Goal: Navigation & Orientation: Find specific page/section

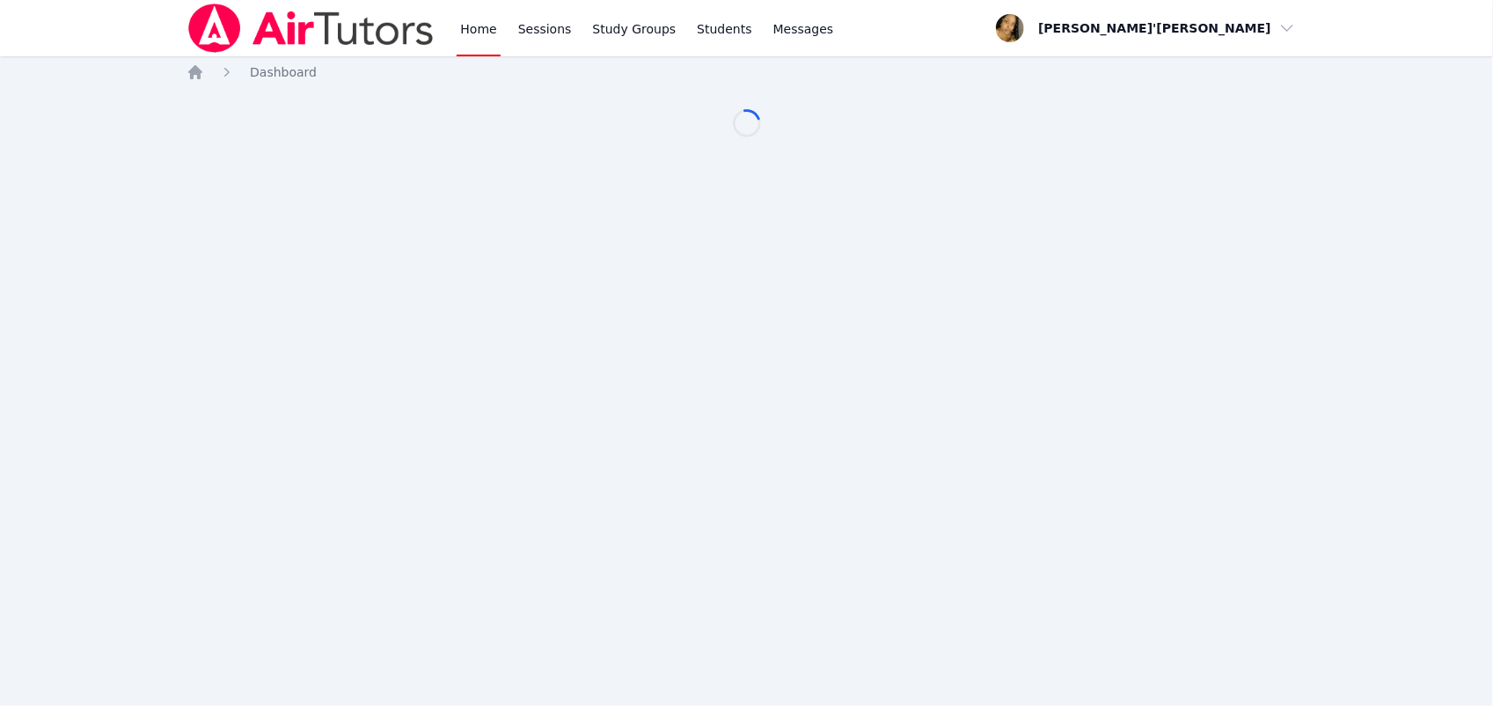
click at [887, 231] on div "Home Sessions Study Groups Students Messages Open user menu [PERSON_NAME]'[PERS…" at bounding box center [746, 353] width 1493 height 706
